Goal: Task Accomplishment & Management: Manage account settings

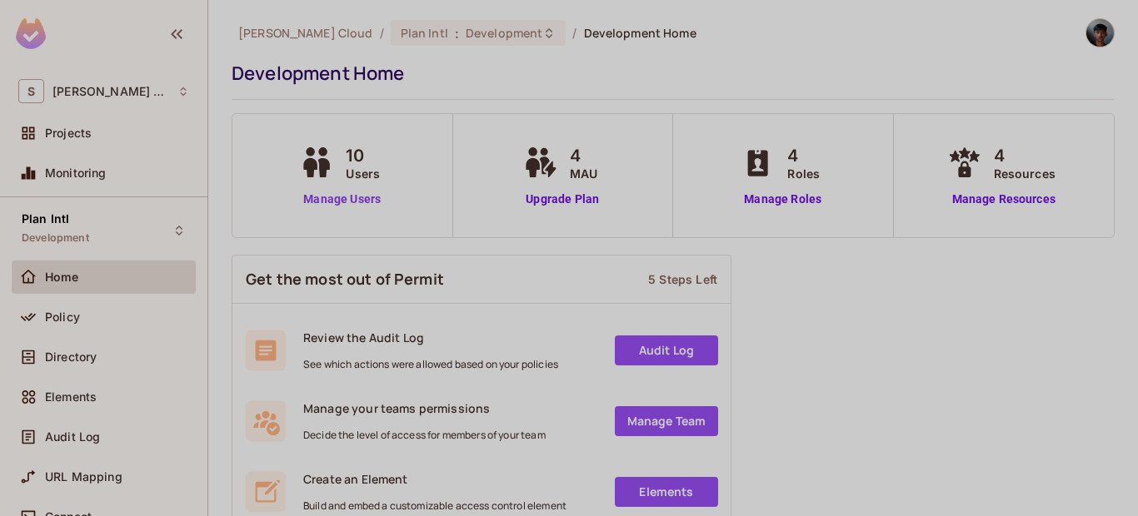
click at [363, 197] on link "Manage Users" at bounding box center [342, 199] width 92 height 17
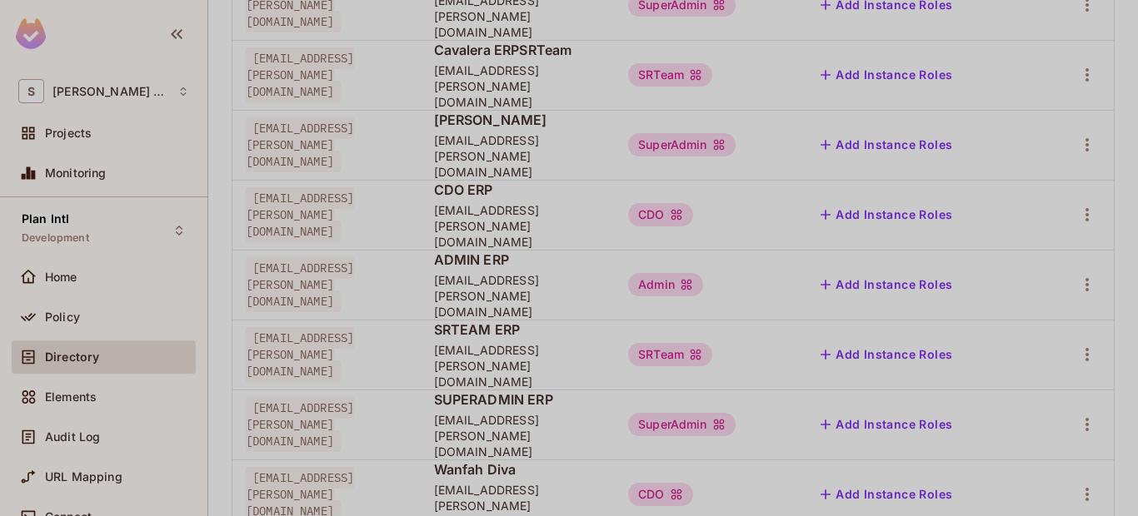
scroll to position [427, 0]
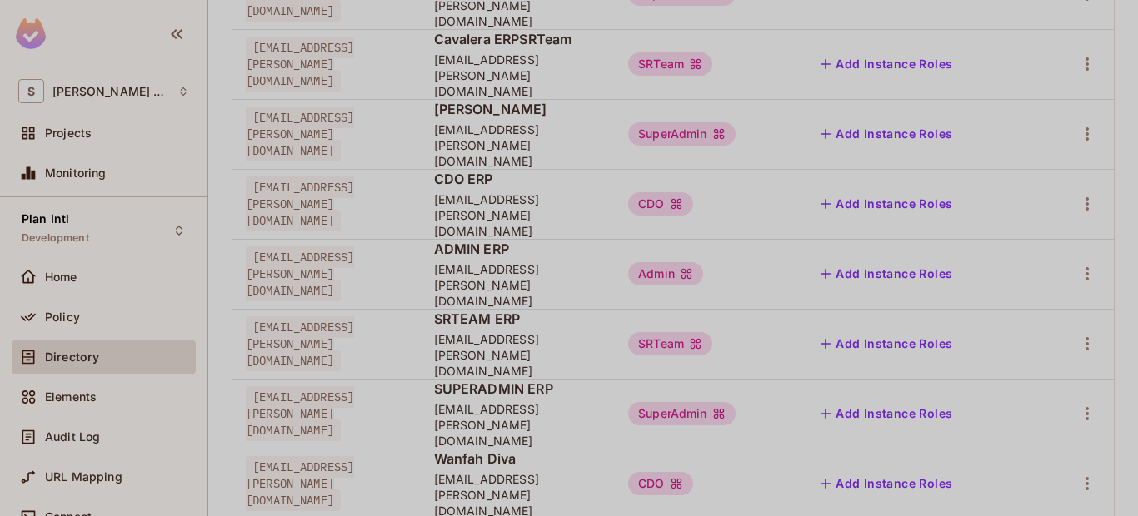
click at [1000, 480] on div "Delete User" at bounding box center [1008, 478] width 66 height 17
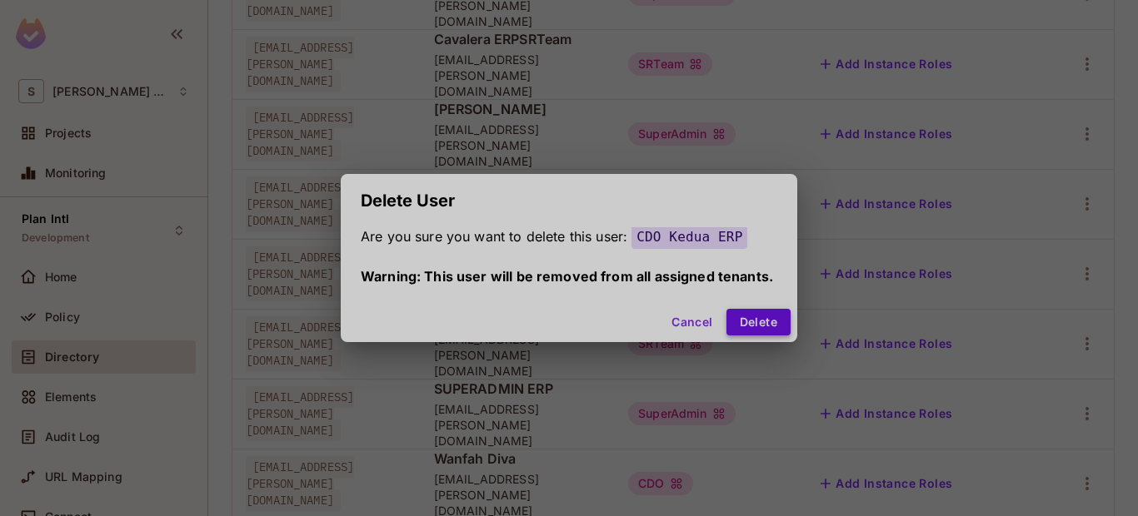
click at [770, 318] on button "Delete" at bounding box center [758, 322] width 64 height 27
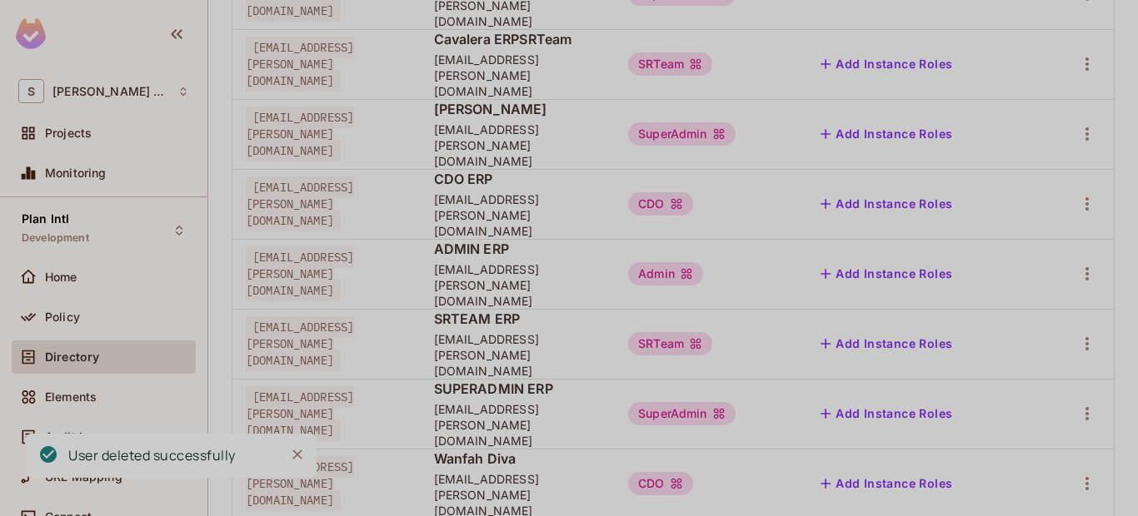
scroll to position [372, 0]
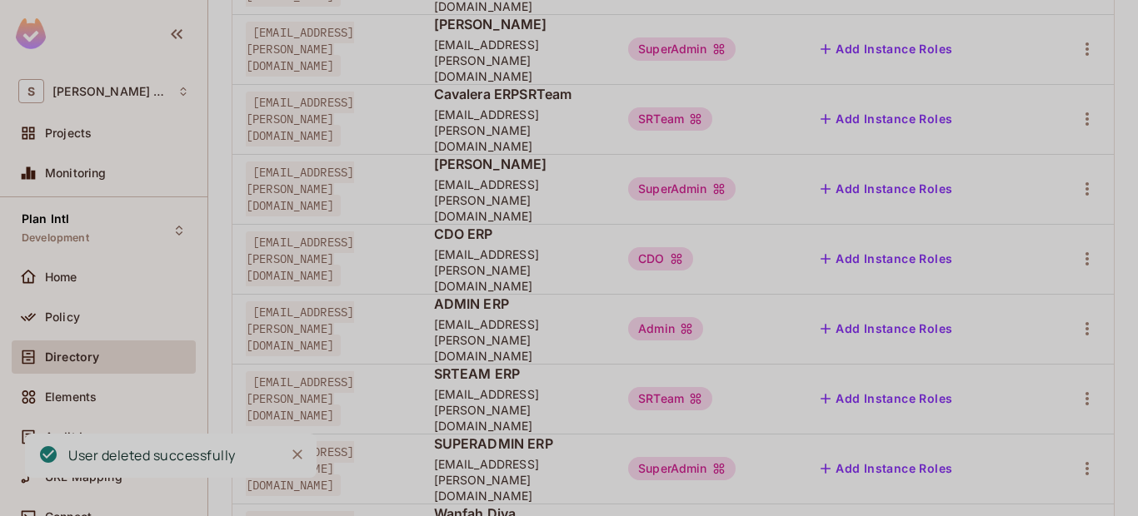
click at [989, 476] on div "Delete User" at bounding box center [1008, 478] width 66 height 17
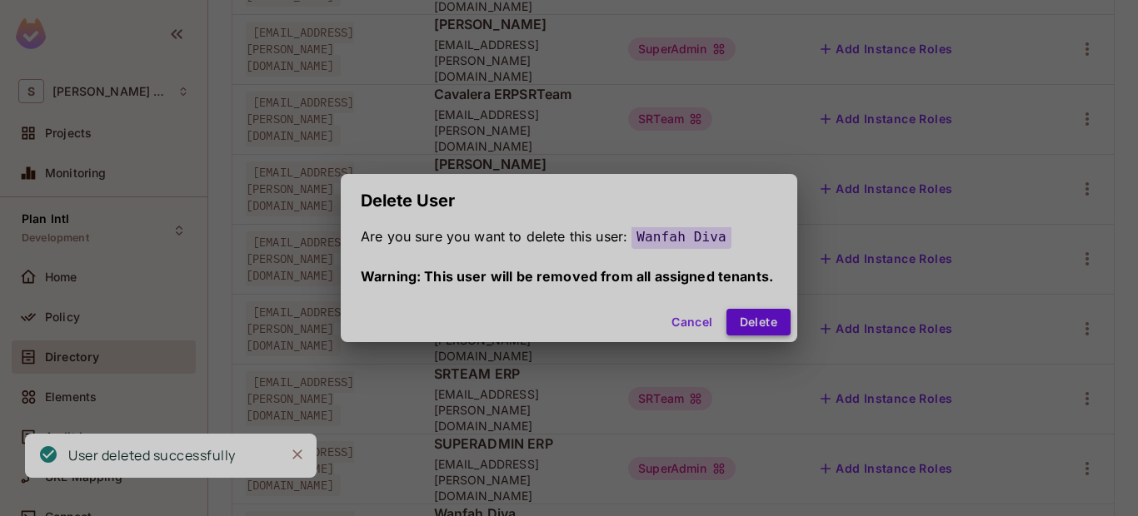
click at [762, 326] on button "Delete" at bounding box center [758, 322] width 64 height 27
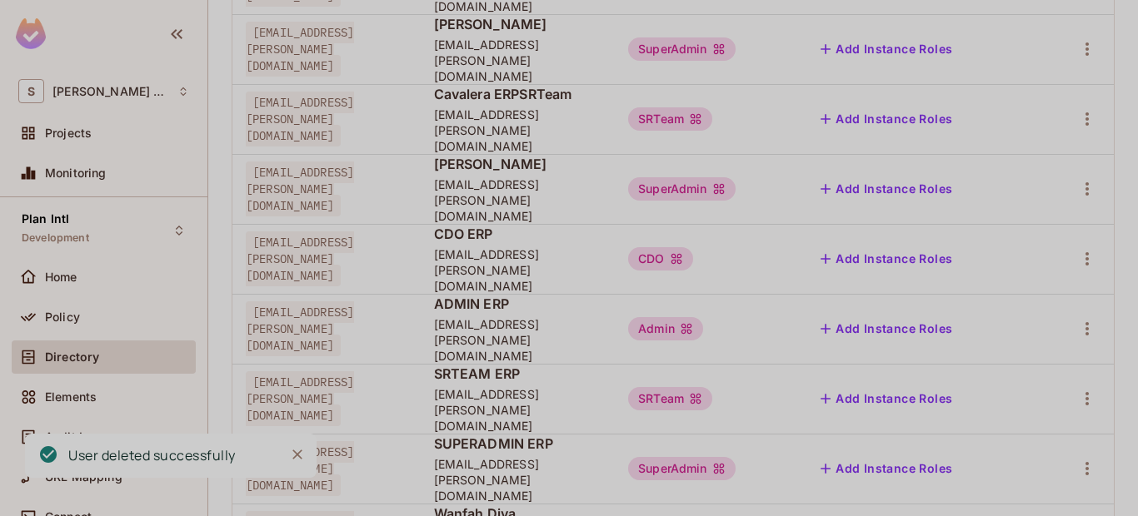
scroll to position [0, 0]
